Goal: Book appointment/travel/reservation

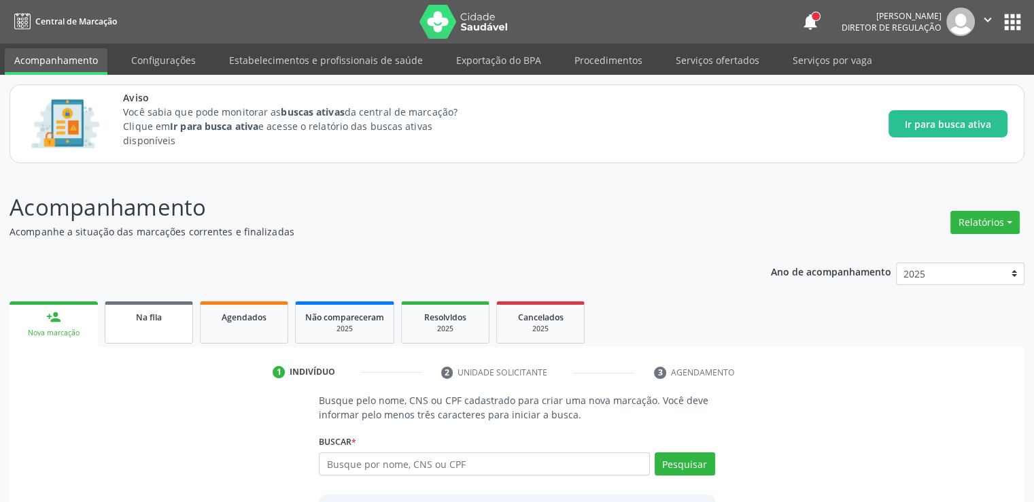
click at [152, 330] on link "Na fila" at bounding box center [149, 322] width 88 height 42
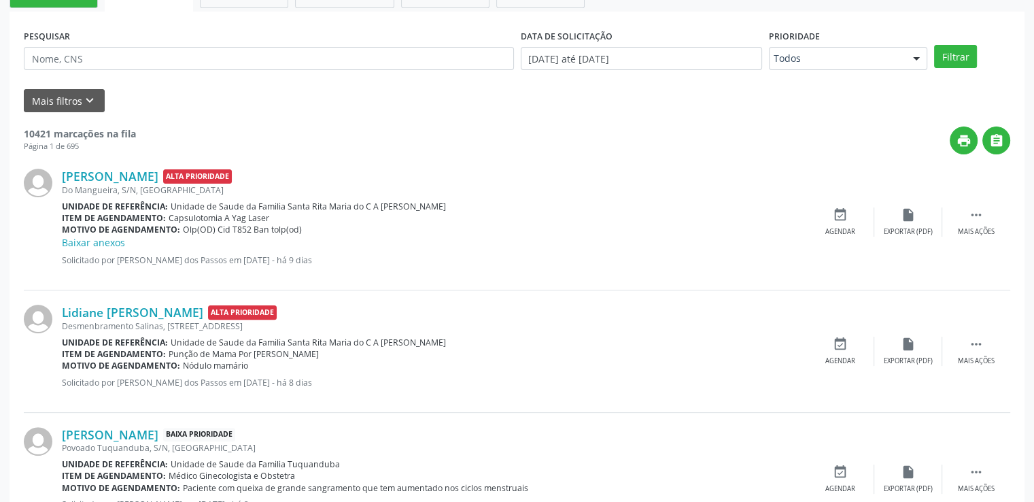
scroll to position [340, 0]
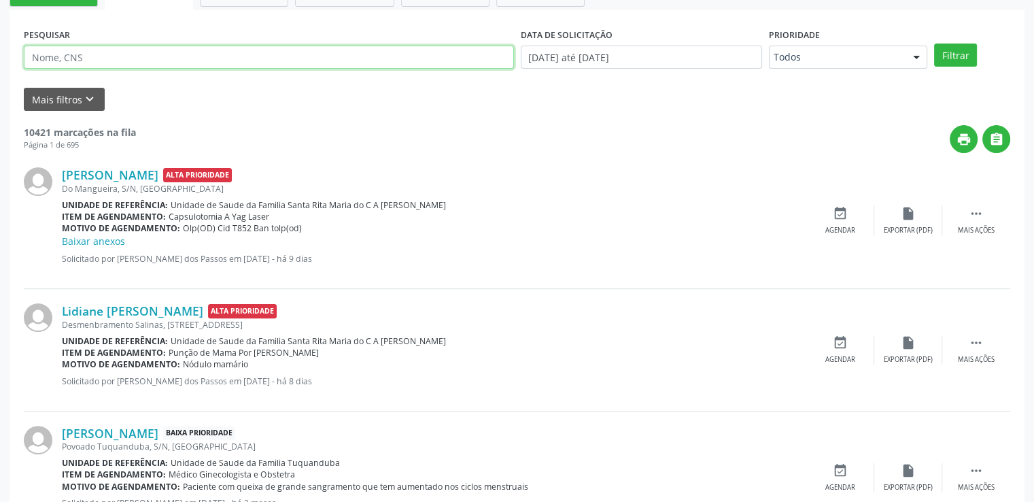
click at [122, 61] on input "text" at bounding box center [269, 57] width 490 height 23
paste input "708603559187286"
type input "708603559187286"
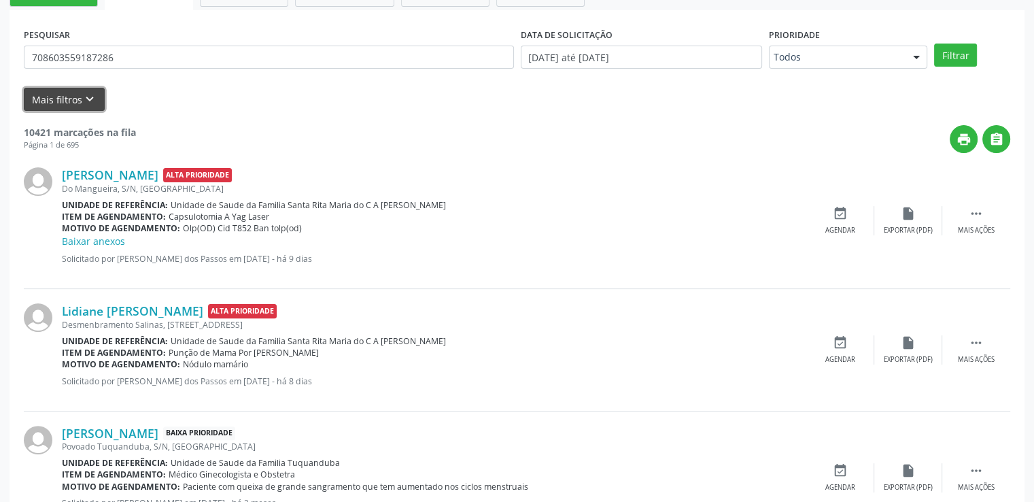
click at [74, 104] on button "Mais filtros keyboard_arrow_down" at bounding box center [64, 100] width 81 height 24
click at [68, 96] on button "Mais filtros keyboard_arrow_down" at bounding box center [64, 100] width 81 height 24
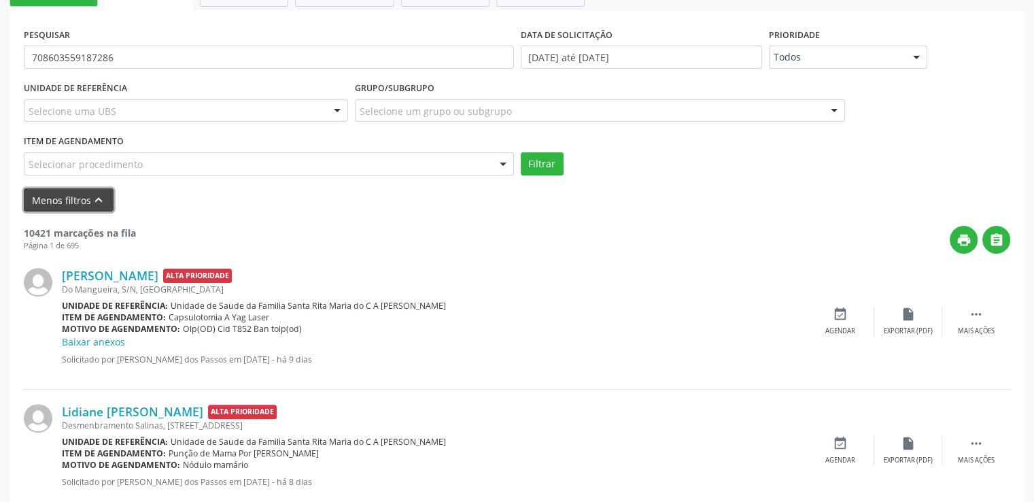
click at [68, 188] on button "Menos filtros keyboard_arrow_up" at bounding box center [69, 200] width 90 height 24
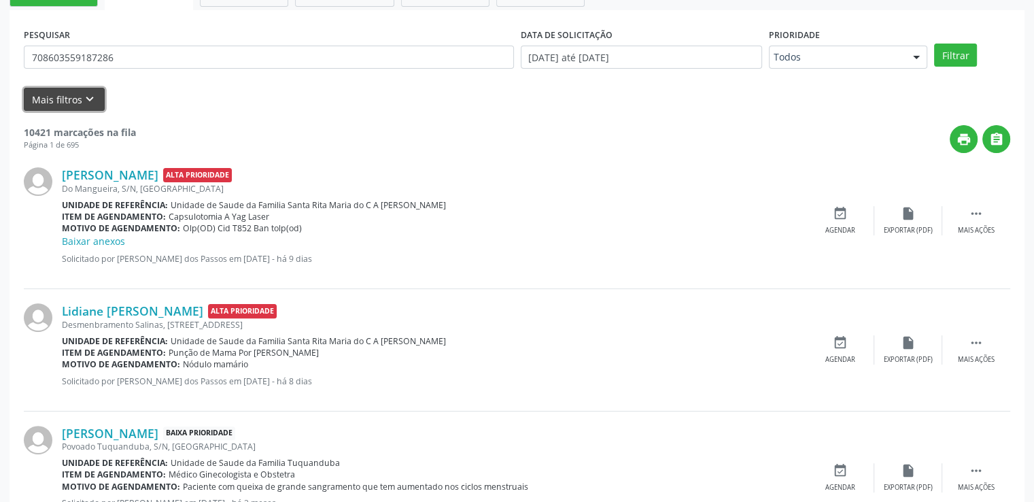
click at [68, 96] on button "Mais filtros keyboard_arrow_down" at bounding box center [64, 100] width 81 height 24
click at [943, 61] on button "Filtrar" at bounding box center [955, 55] width 43 height 23
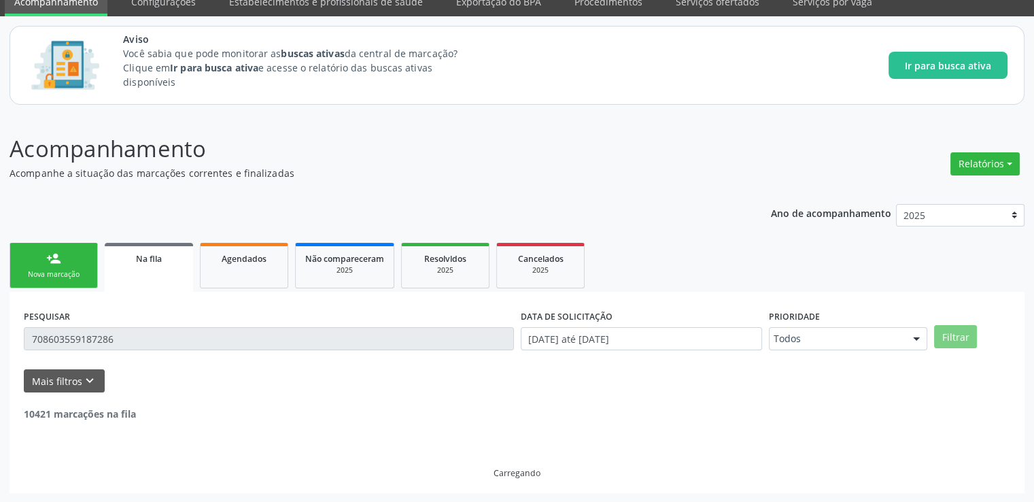
scroll to position [162, 0]
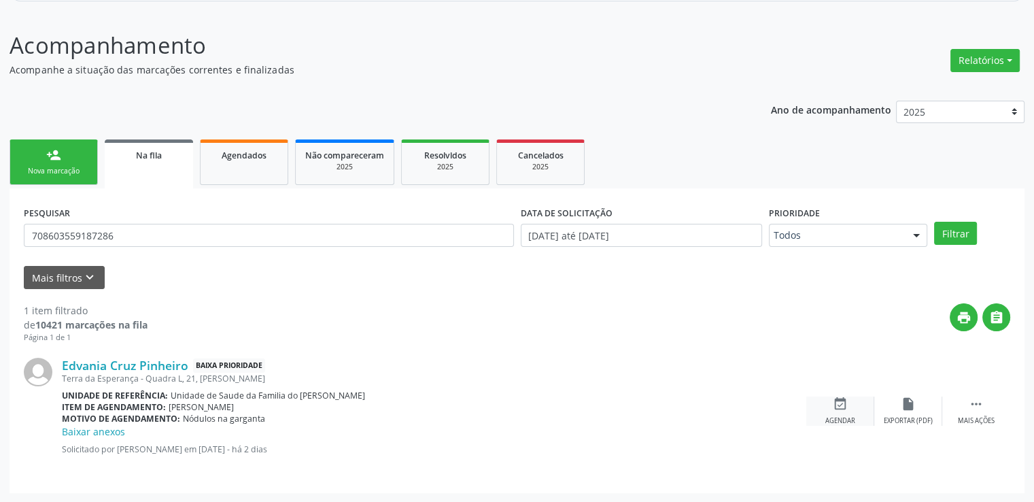
click at [838, 403] on icon "event_available" at bounding box center [840, 403] width 15 height 15
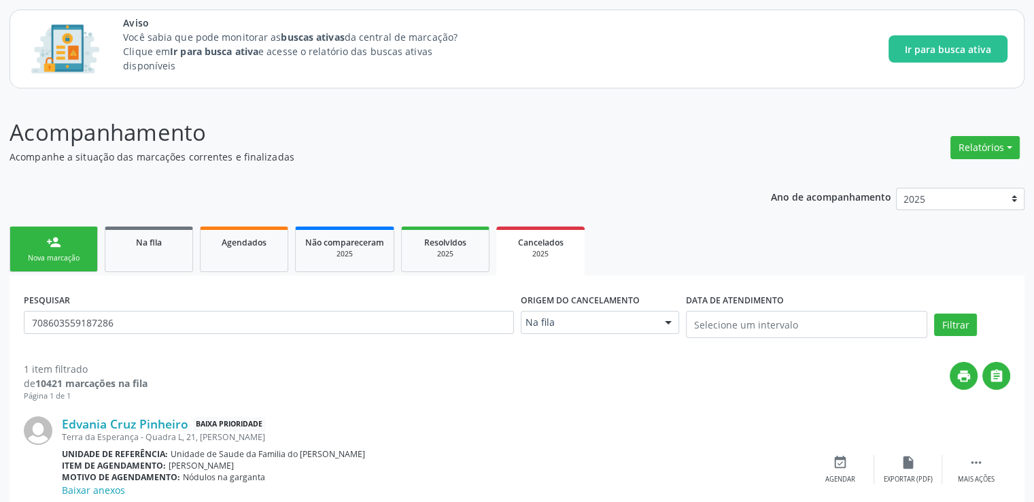
scroll to position [133, 0]
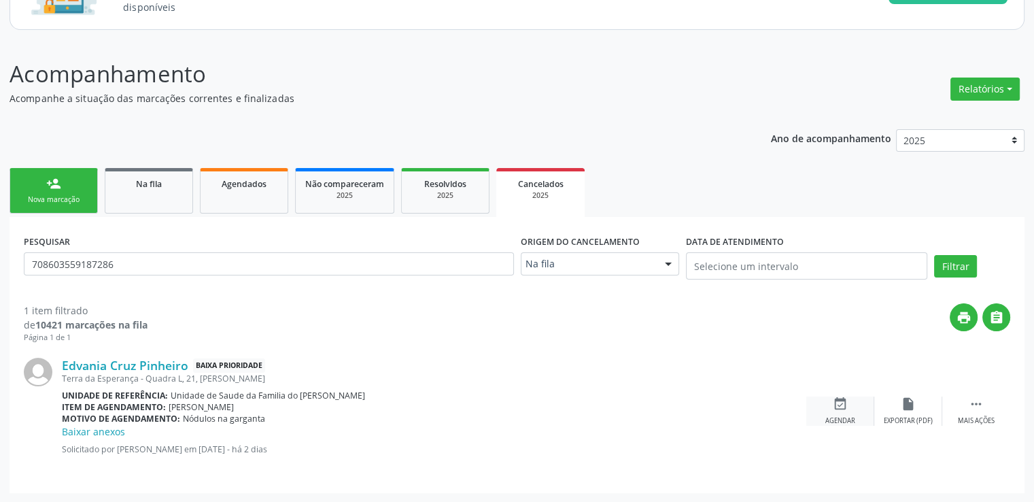
click at [835, 402] on icon "event_available" at bounding box center [840, 403] width 15 height 15
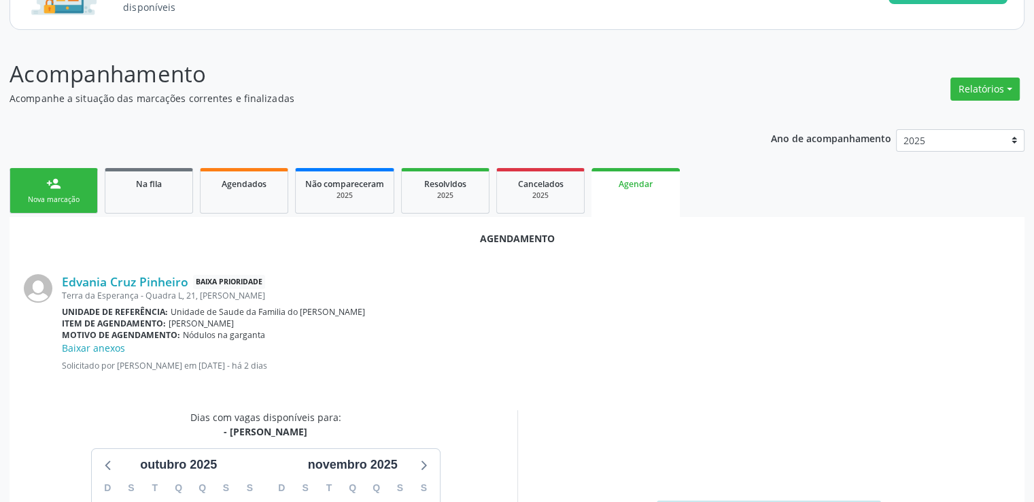
scroll to position [317, 0]
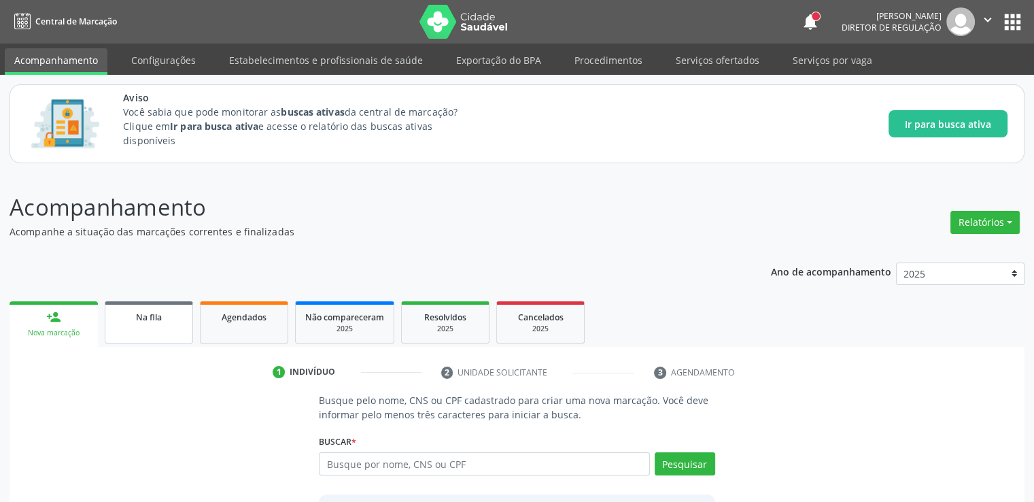
click at [158, 319] on span "Na fila" at bounding box center [149, 317] width 26 height 12
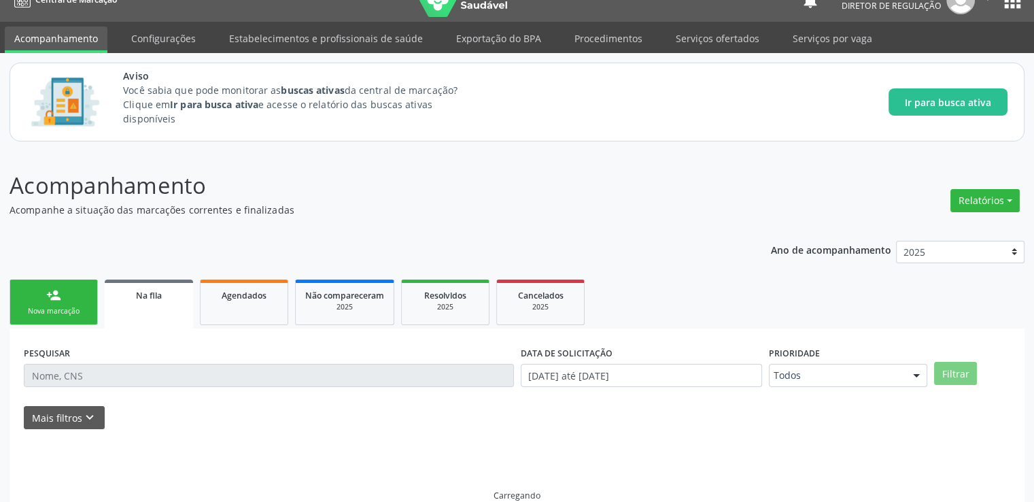
scroll to position [44, 0]
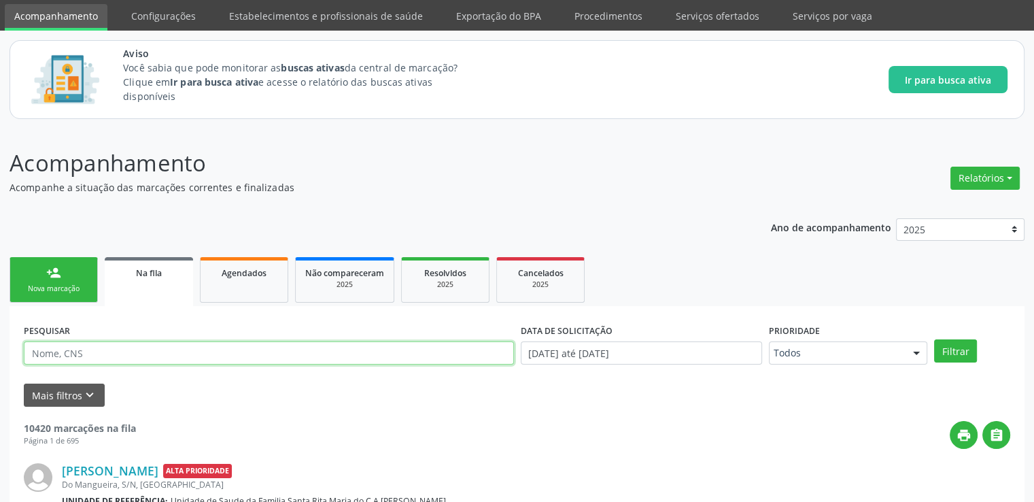
click at [109, 352] on input "text" at bounding box center [269, 352] width 490 height 23
paste input "708603559187286"
type input "708603559187286"
click at [934, 339] on button "Filtrar" at bounding box center [955, 350] width 43 height 23
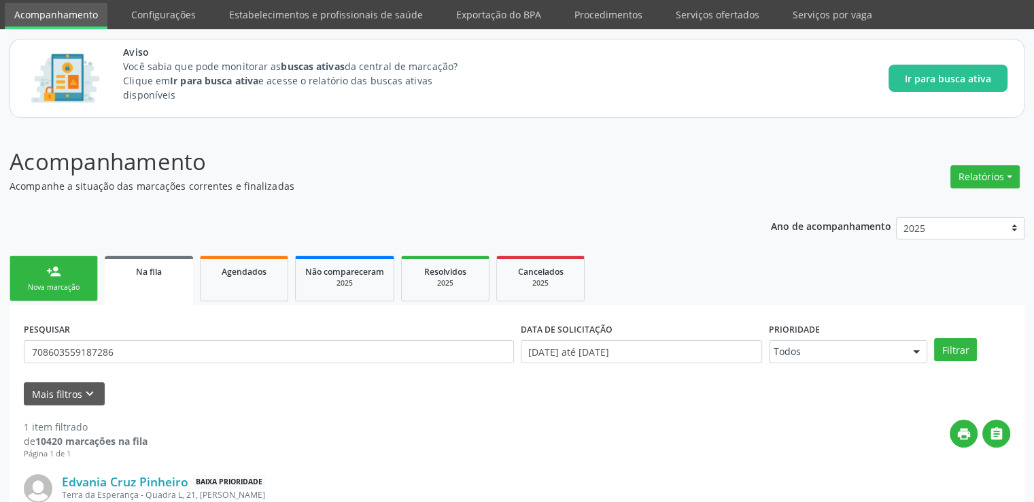
scroll to position [162, 0]
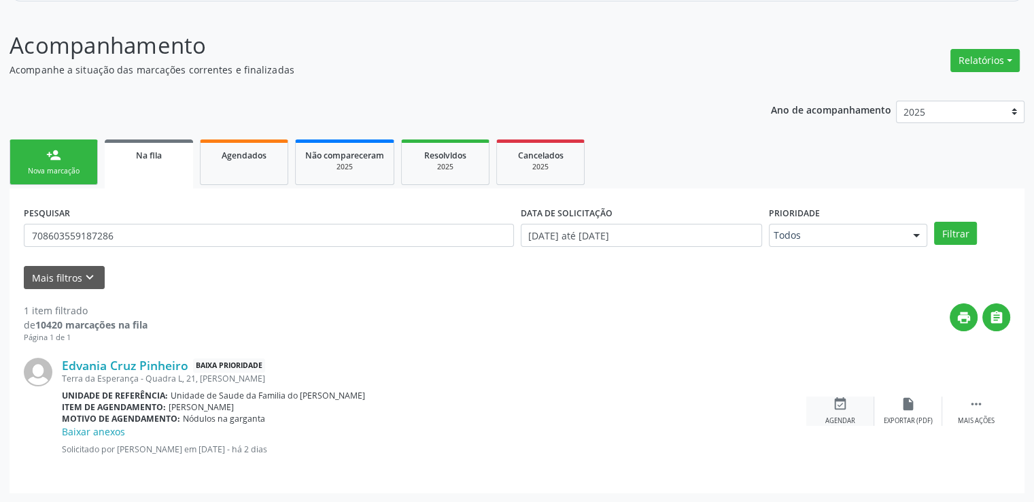
click at [838, 405] on icon "event_available" at bounding box center [840, 403] width 15 height 15
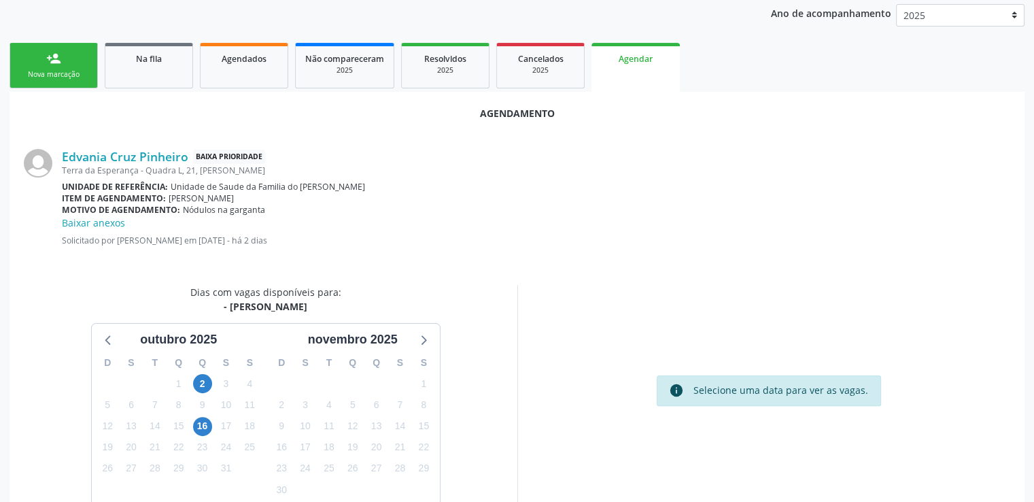
scroll to position [317, 0]
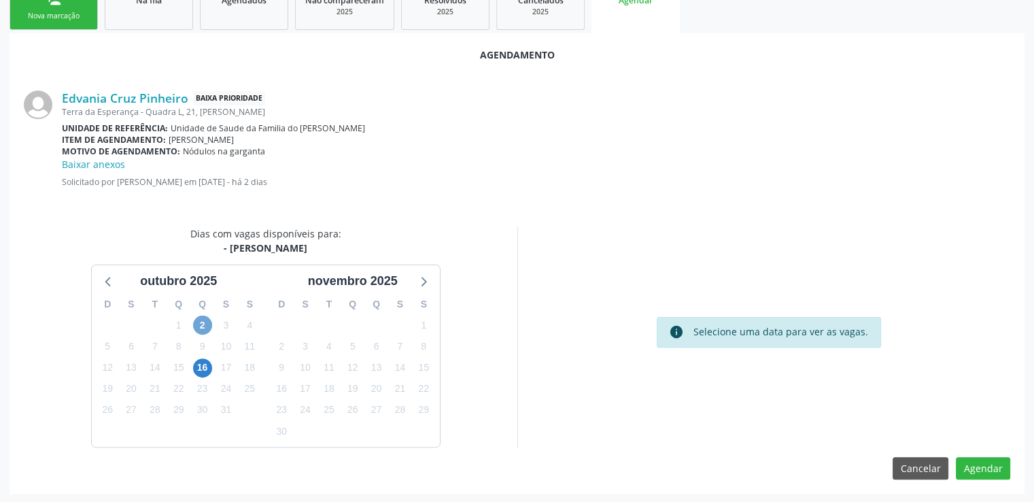
click at [197, 323] on span "2" at bounding box center [202, 325] width 19 height 19
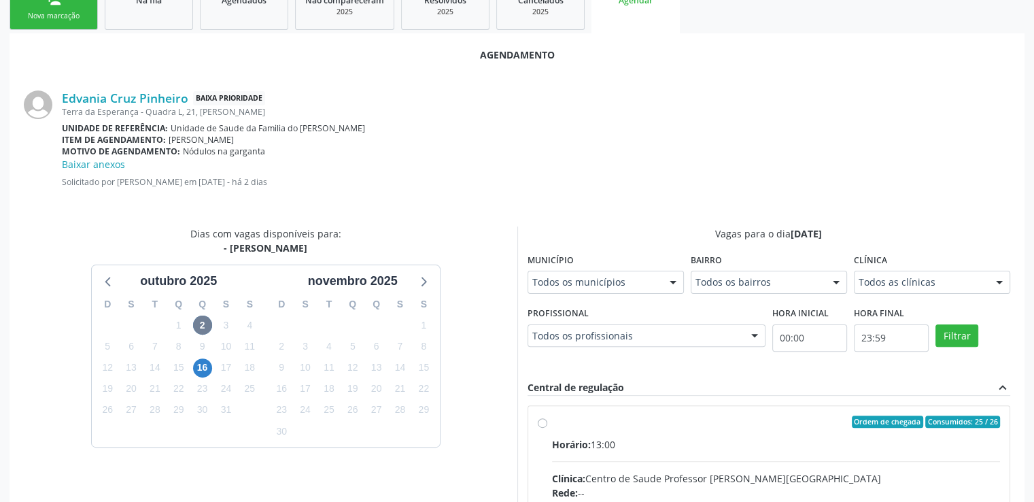
click at [541, 421] on input "Ordem de chegada Consumidos: 25 / 26 Horário: 13:00 Clínica: Centro de Saude Pr…" at bounding box center [543, 421] width 10 height 12
radio input "true"
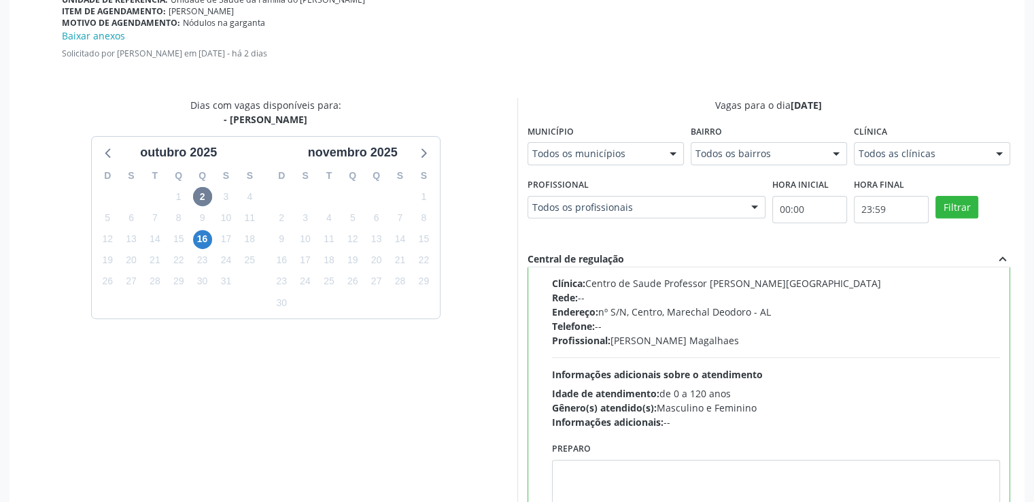
scroll to position [538, 0]
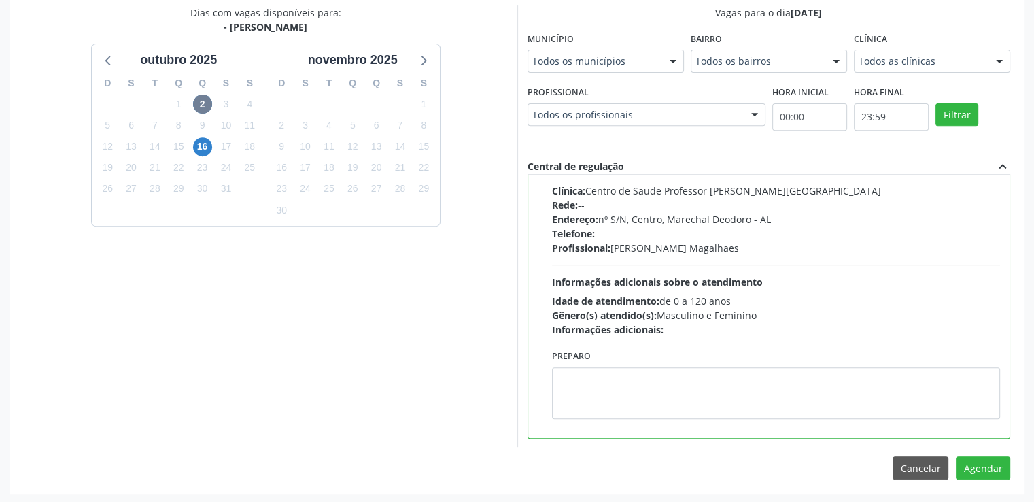
click at [1015, 463] on div "Agendamento Edvania Cruz Pinheiro Baixa Prioridade Terra da Esperança - Quadra …" at bounding box center [517, 152] width 1015 height 681
click at [996, 468] on button "Agendar" at bounding box center [983, 467] width 54 height 23
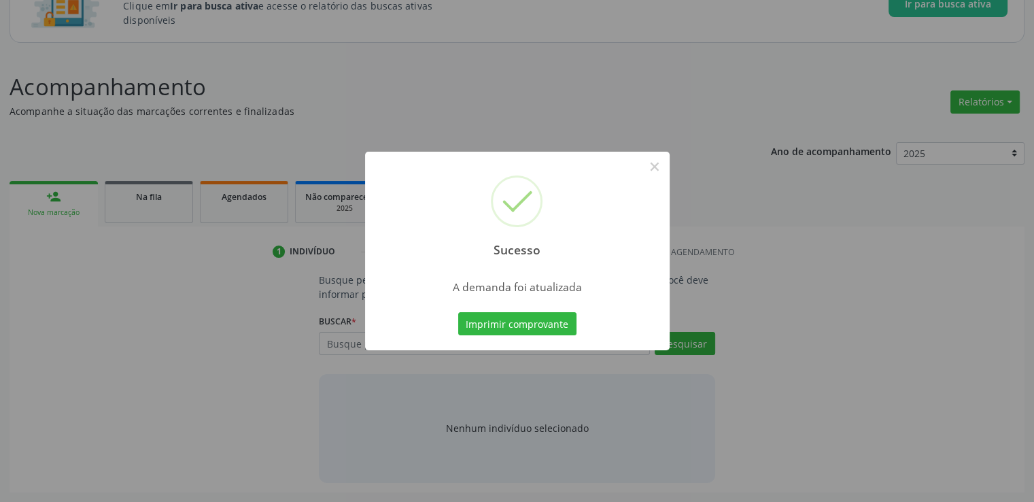
scroll to position [120, 0]
click at [658, 165] on button "×" at bounding box center [654, 166] width 23 height 23
